Goal: Task Accomplishment & Management: Use online tool/utility

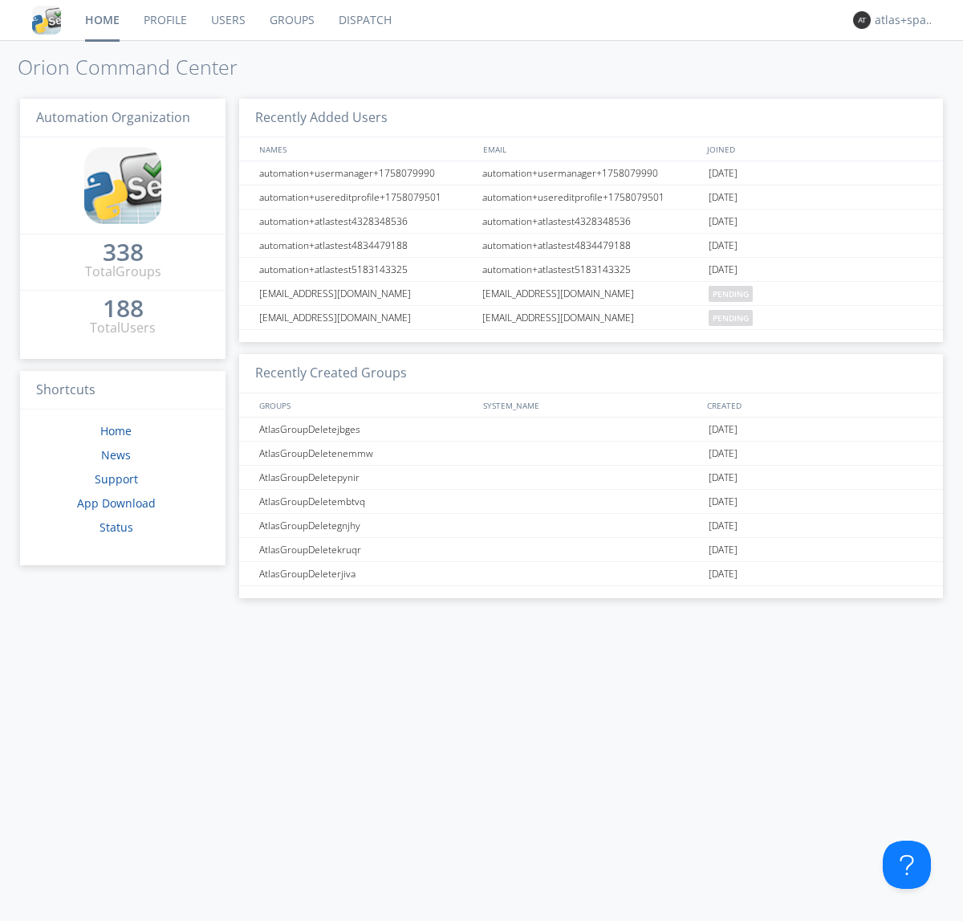
click at [364, 20] on link "Dispatch" at bounding box center [365, 20] width 77 height 40
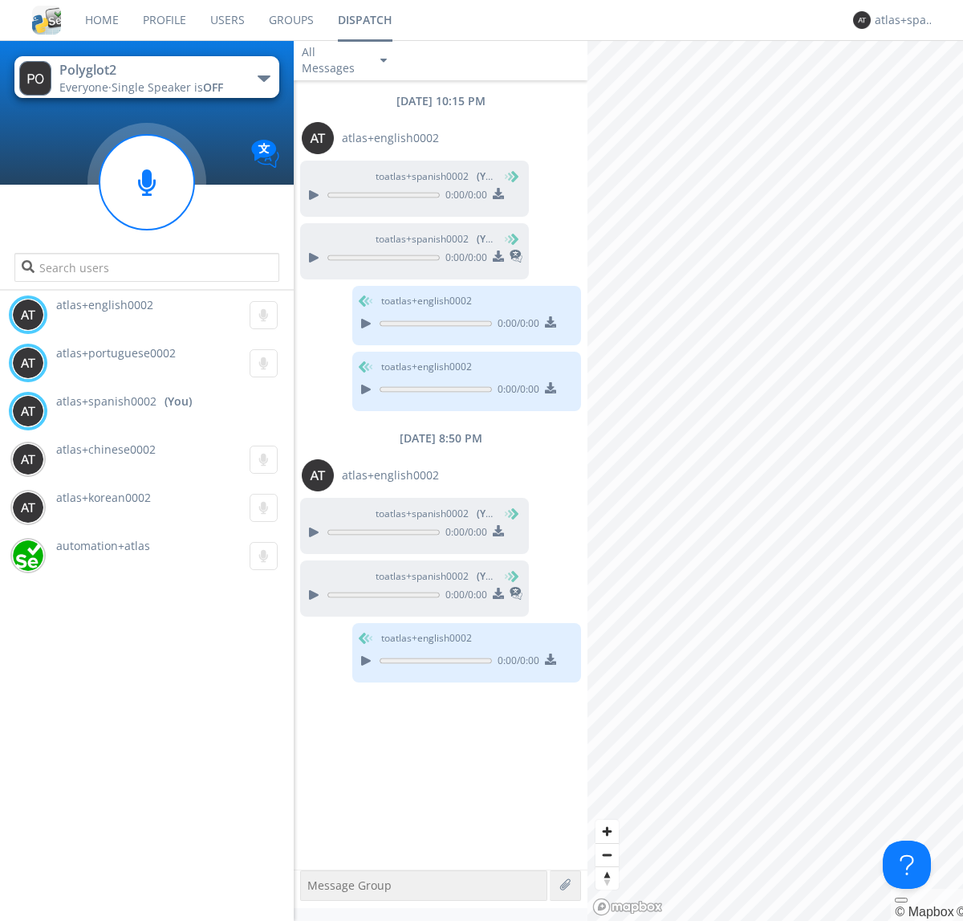
click at [263, 78] on div "button" at bounding box center [264, 78] width 13 height 6
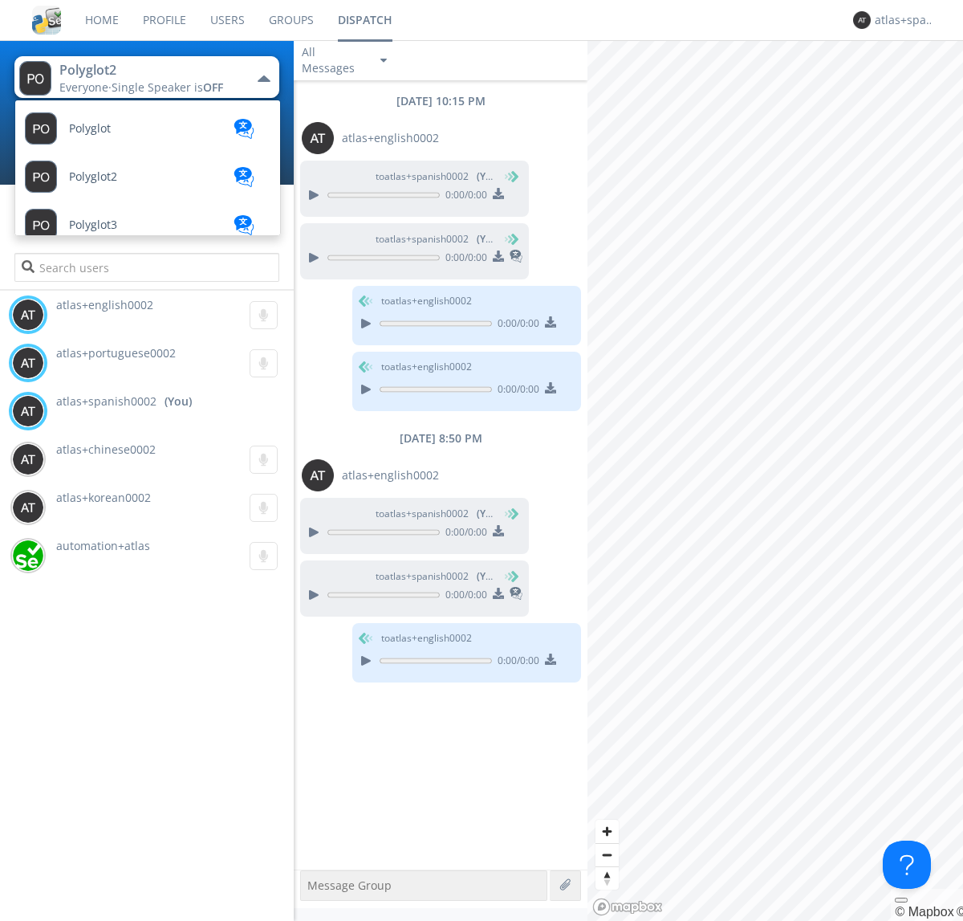
click at [93, 225] on span "Polyglot3" at bounding box center [93, 225] width 48 height 12
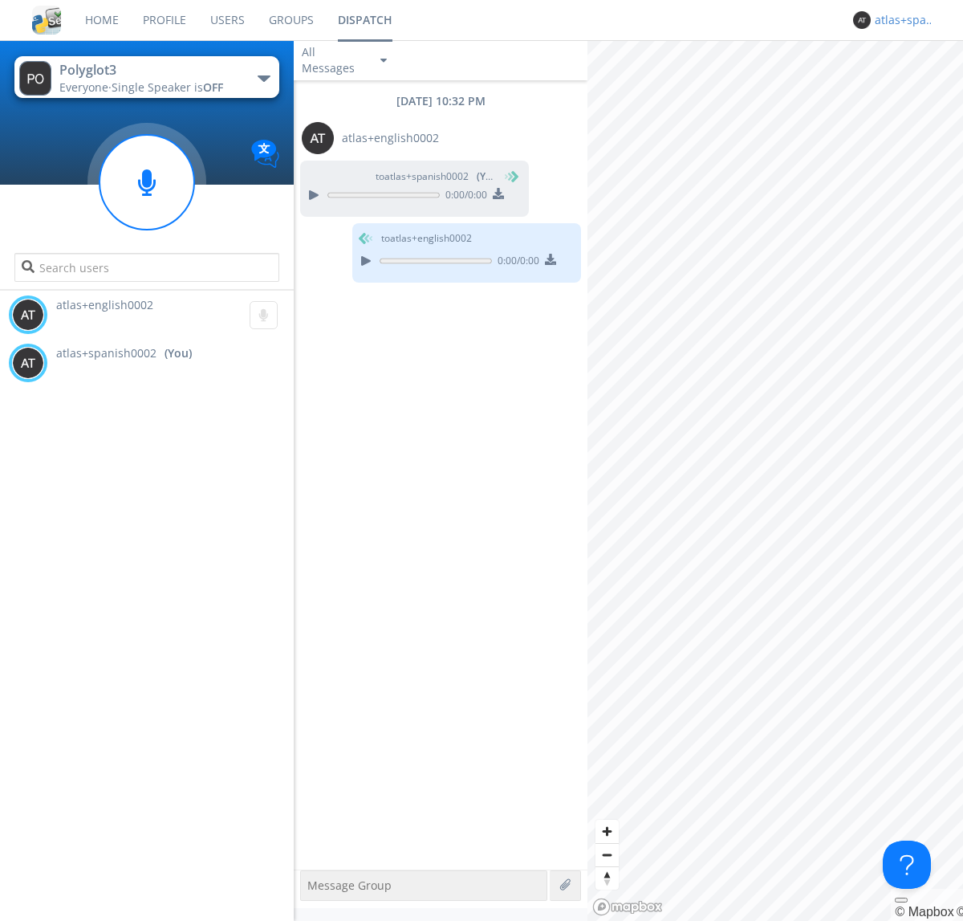
click at [901, 20] on div "atlas+spanish0002" at bounding box center [905, 20] width 60 height 16
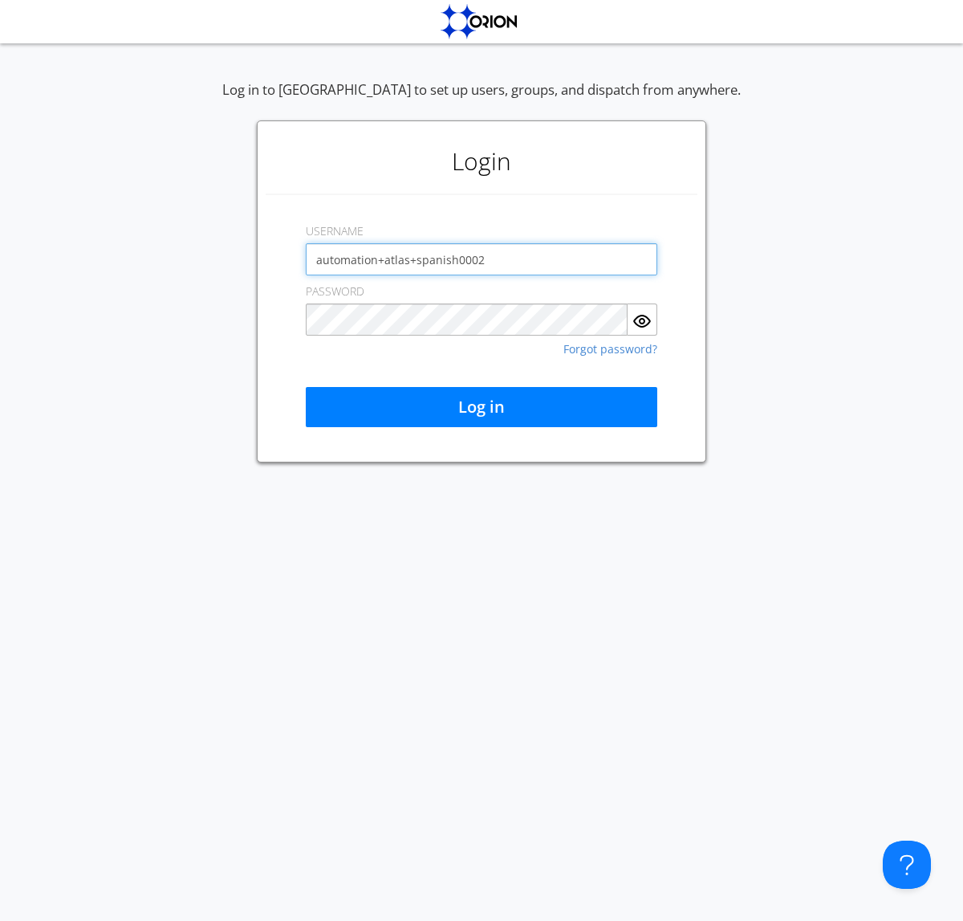
type input "automation+atlas+spanish0002"
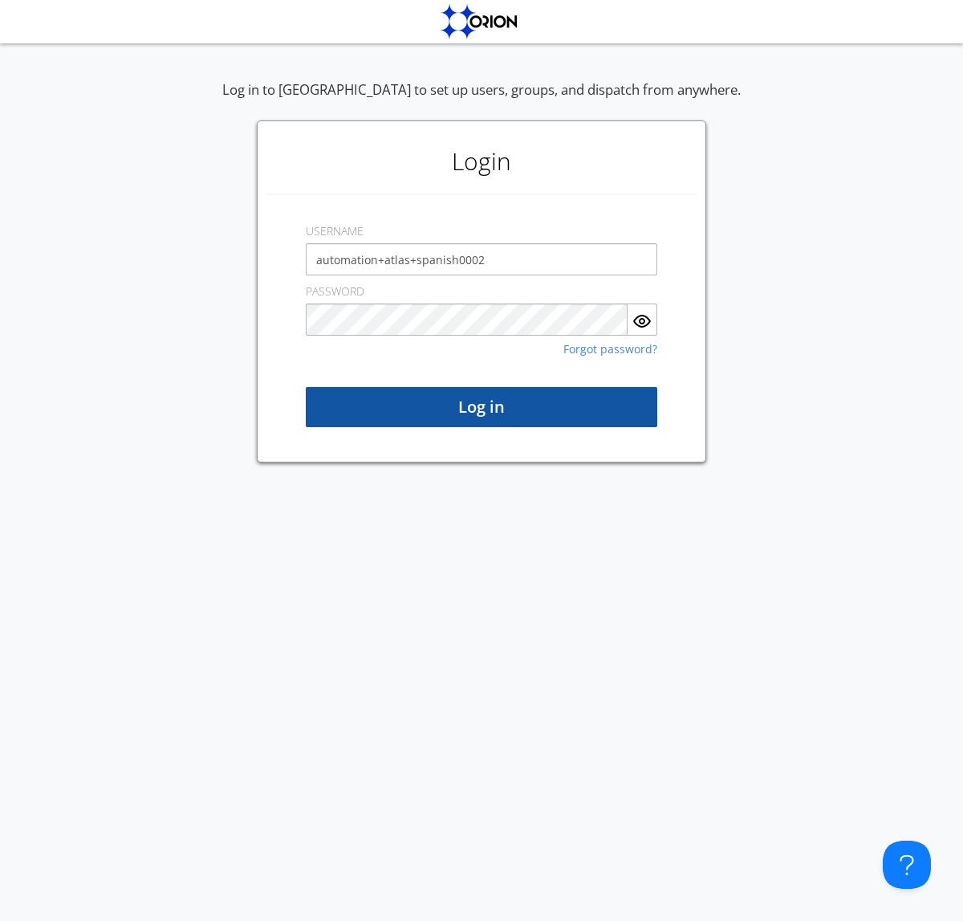
click at [482, 407] on button "Log in" at bounding box center [482, 407] width 352 height 40
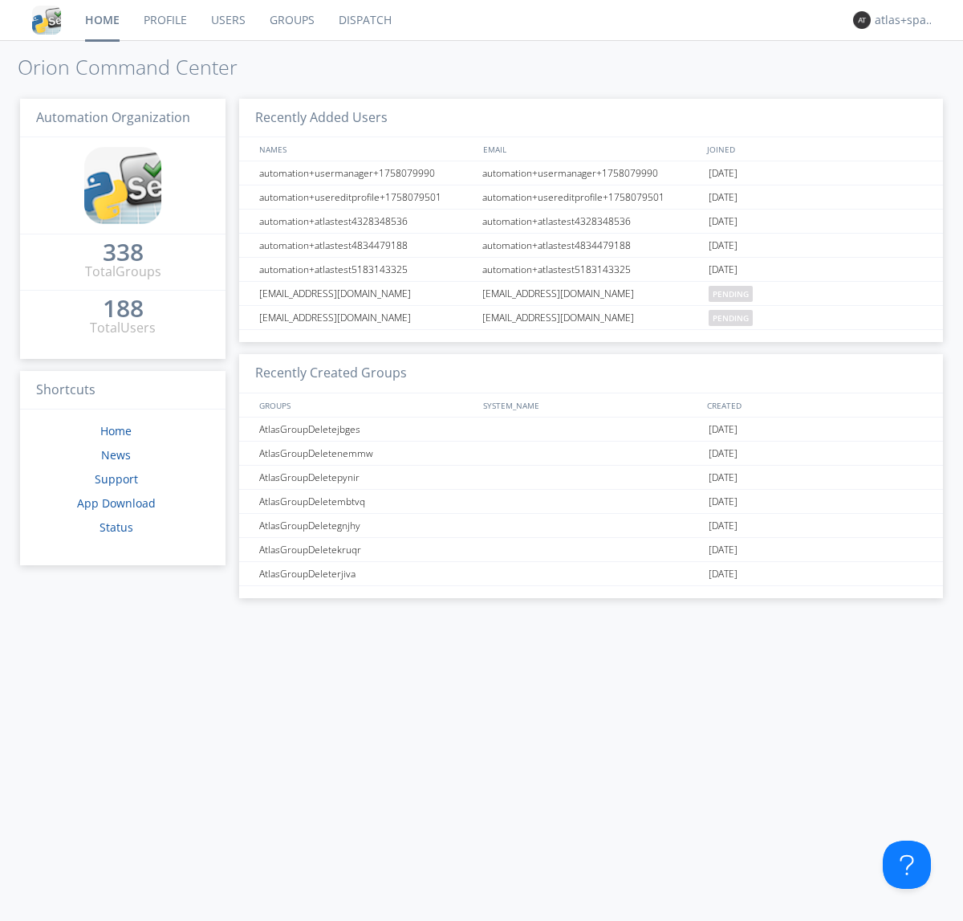
click at [364, 20] on link "Dispatch" at bounding box center [365, 20] width 77 height 40
